Goal: Information Seeking & Learning: Learn about a topic

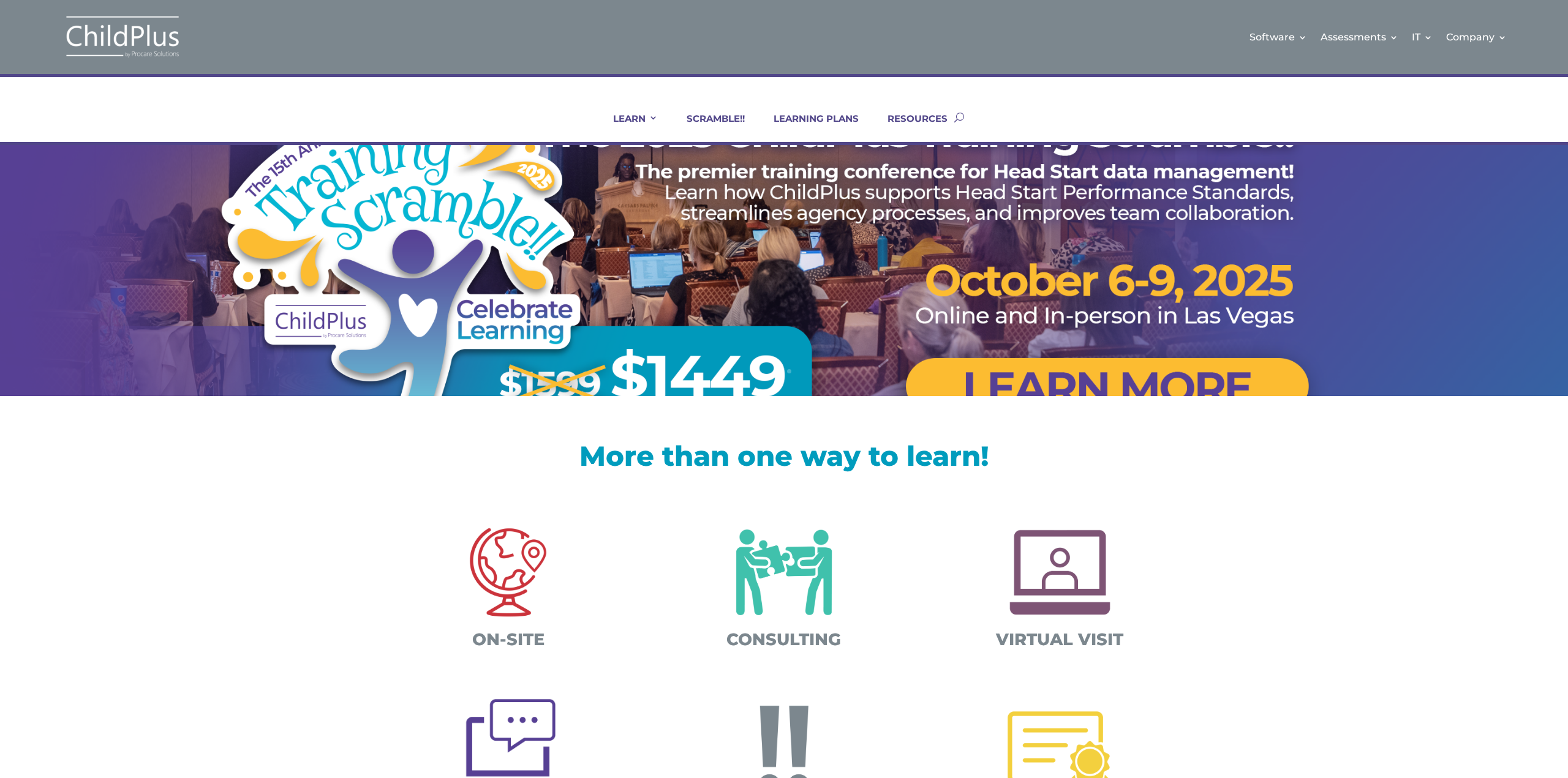
click at [108, 37] on img at bounding box center [122, 37] width 122 height 45
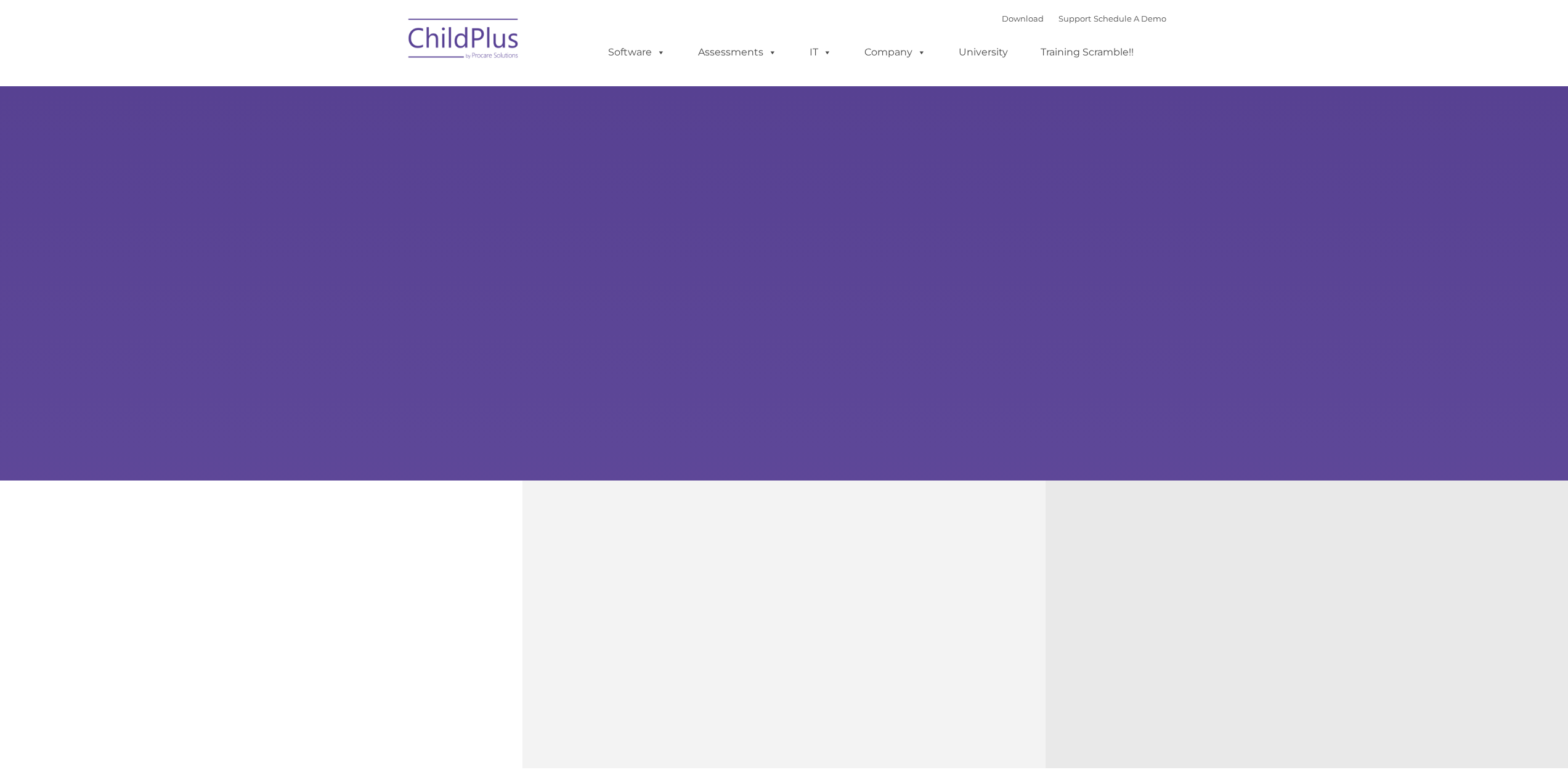
type input ""
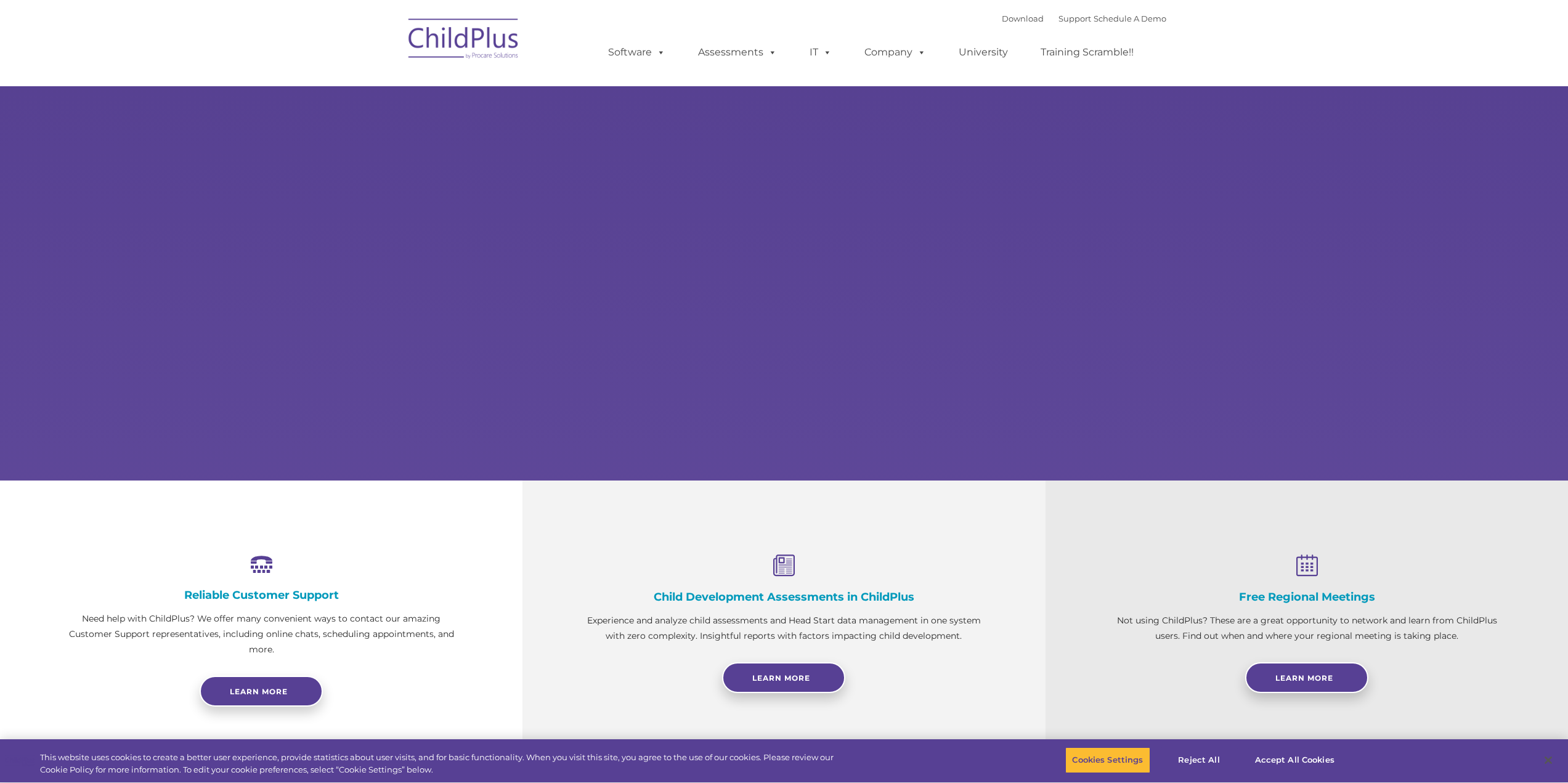
select select "MEDIUM"
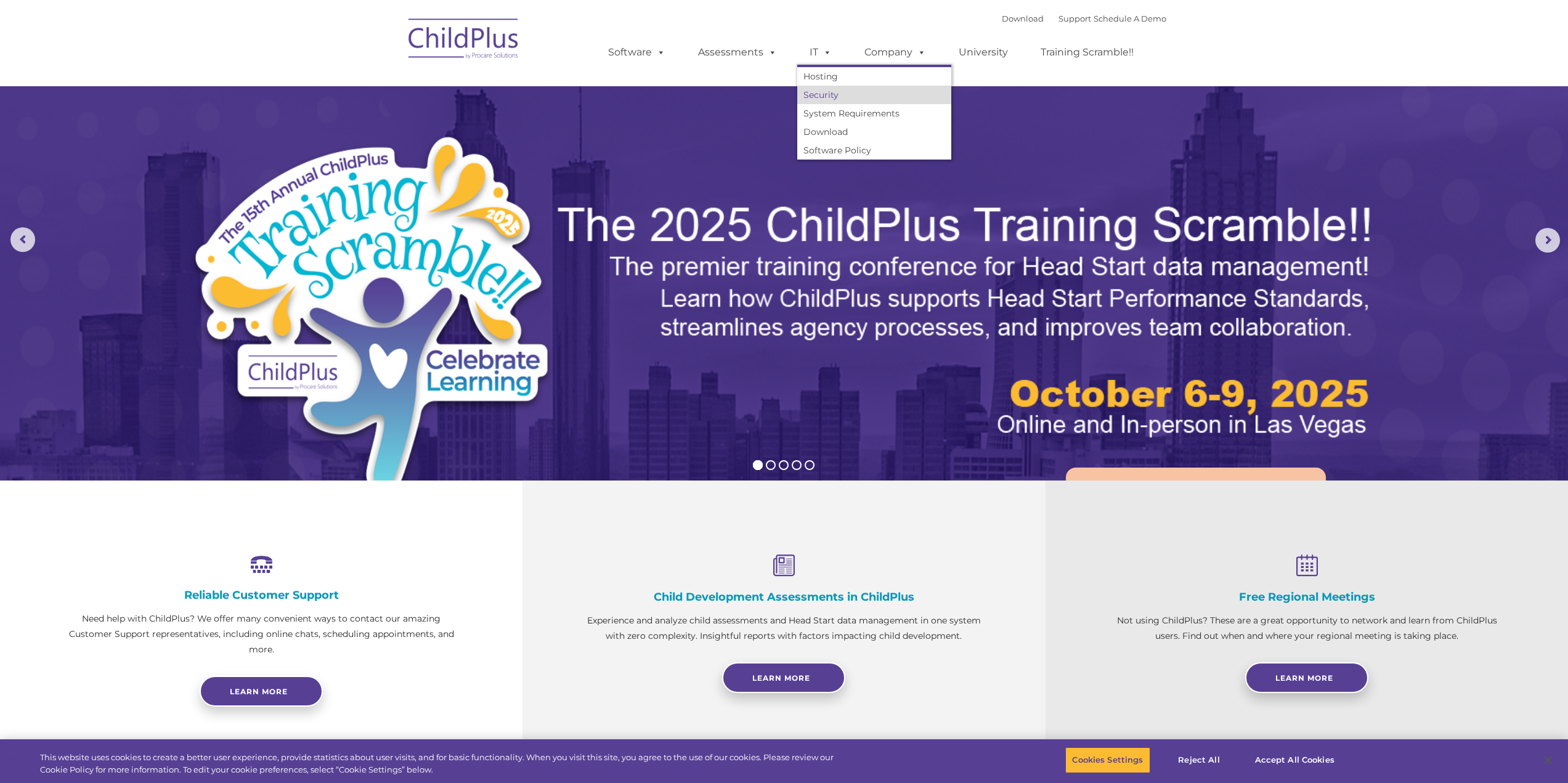
click at [819, 92] on link "Security" at bounding box center [874, 95] width 154 height 19
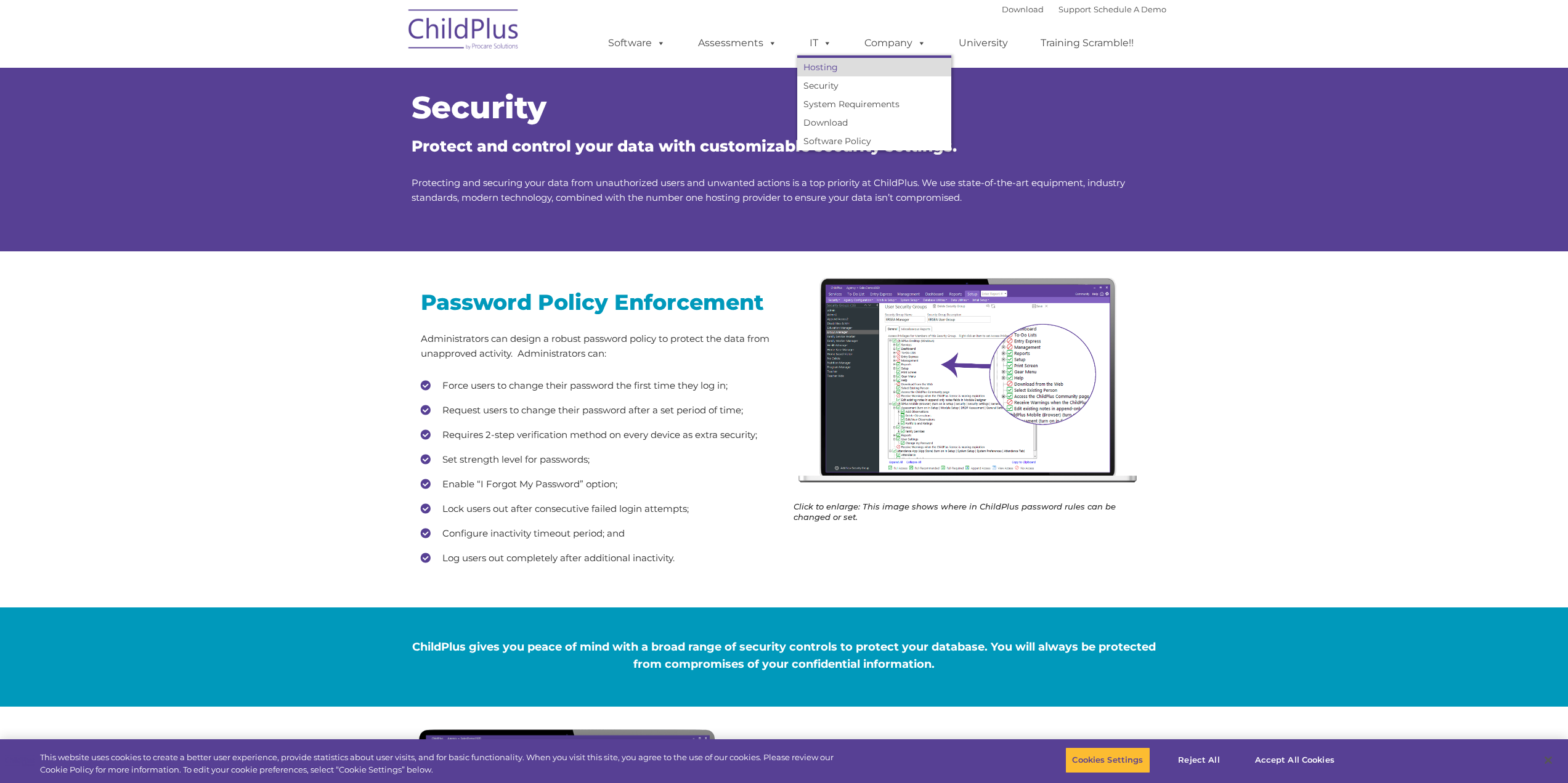
click at [829, 64] on link "Hosting" at bounding box center [874, 67] width 154 height 19
